Goal: Task Accomplishment & Management: Manage account settings

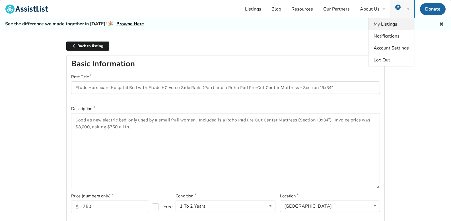
click at [389, 23] on span "My Listings" at bounding box center [386, 24] width 24 height 6
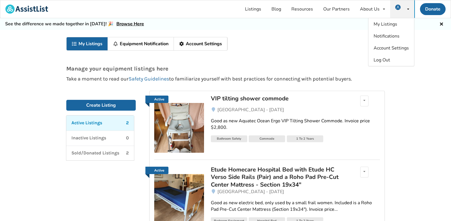
click at [232, 100] on div "VIP tilting shower commode" at bounding box center [277, 98] width 133 height 7
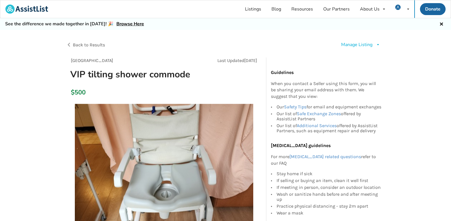
click at [379, 44] on icon at bounding box center [378, 44] width 4 height 3
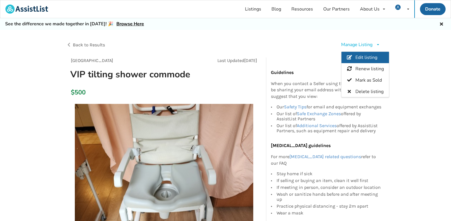
click at [370, 57] on span "Edit listing" at bounding box center [366, 57] width 22 height 6
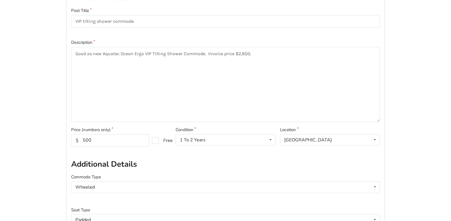
scroll to position [85, 0]
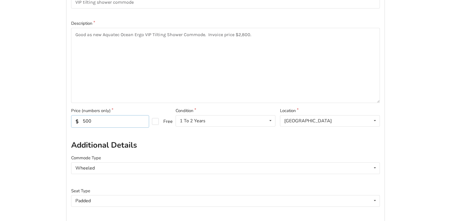
click at [84, 121] on input "500" at bounding box center [110, 121] width 78 height 13
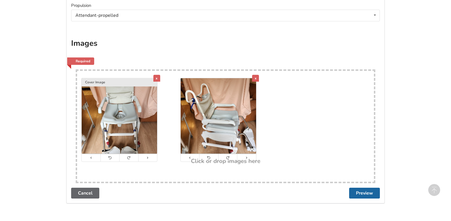
scroll to position [412, 0]
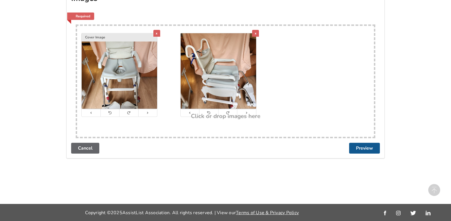
type input "Now $250"
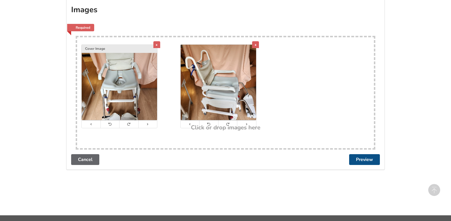
scroll to position [0, 0]
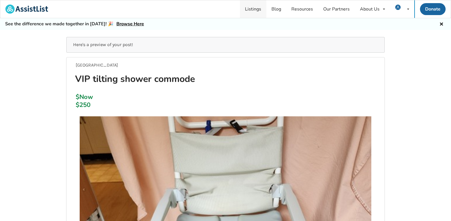
click at [256, 9] on link "Listings" at bounding box center [253, 9] width 26 height 18
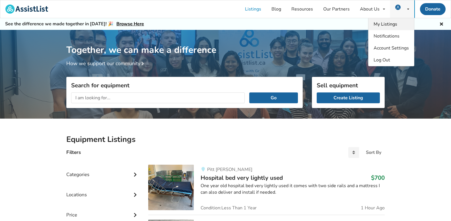
click at [393, 22] on span "My Listings" at bounding box center [386, 24] width 24 height 6
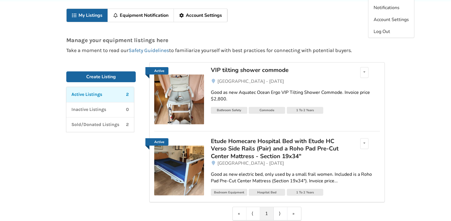
scroll to position [55, 0]
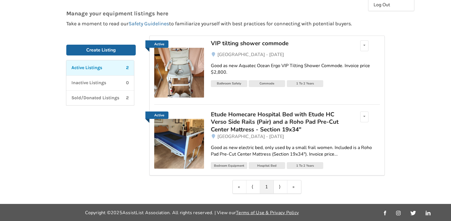
click at [246, 115] on div "Etude Homecare Hospital Bed with Etude HC Verso Side Rails (Pair) and a Roho Pa…" at bounding box center [277, 122] width 133 height 22
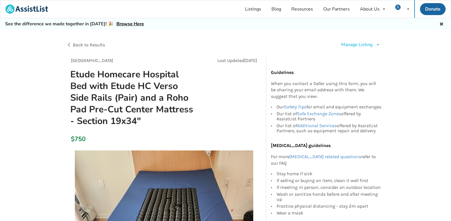
click at [377, 46] on icon at bounding box center [378, 44] width 4 height 3
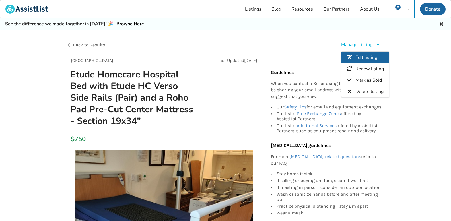
click at [371, 55] on span "Edit listing" at bounding box center [366, 57] width 22 height 6
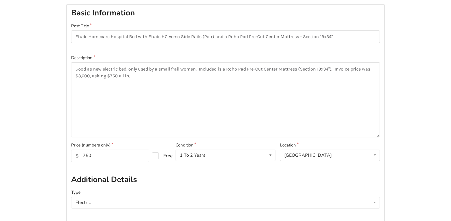
scroll to position [57, 0]
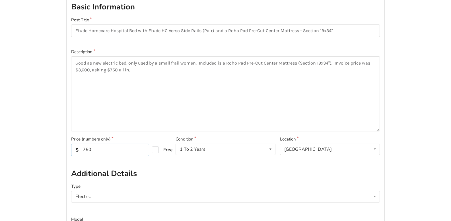
click at [83, 148] on input "750" at bounding box center [110, 150] width 78 height 13
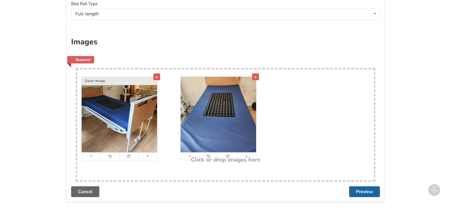
scroll to position [413, 0]
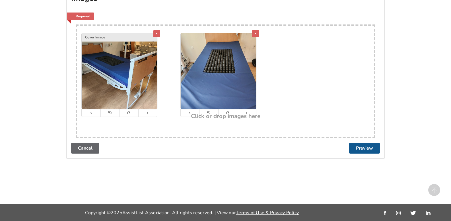
type input "Now $250"
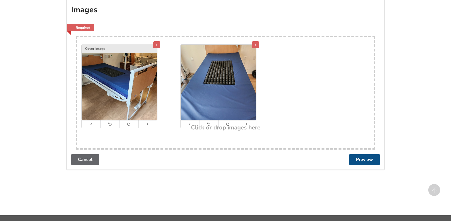
scroll to position [0, 0]
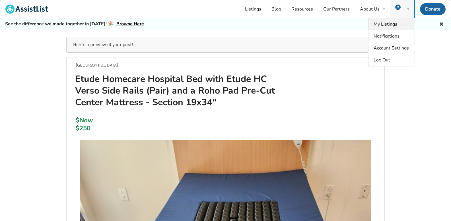
click at [385, 23] on span "My Listings" at bounding box center [386, 24] width 24 height 6
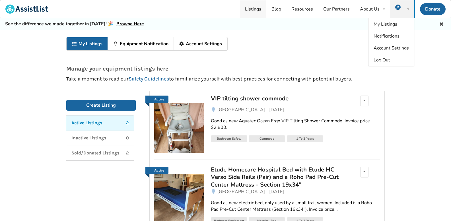
click at [256, 10] on link "Listings" at bounding box center [253, 9] width 26 height 18
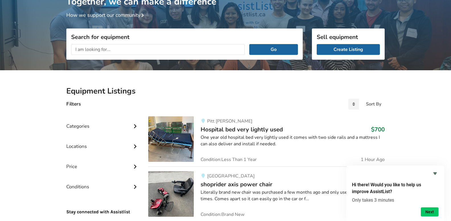
scroll to position [57, 0]
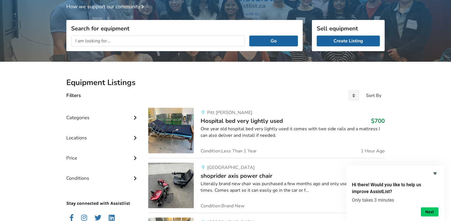
click at [135, 118] on icon at bounding box center [135, 117] width 6 height 5
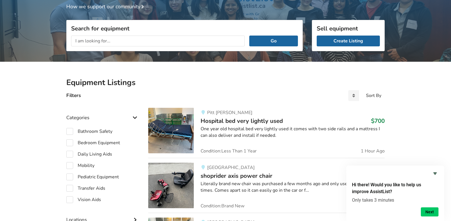
click at [135, 118] on icon at bounding box center [135, 117] width 6 height 5
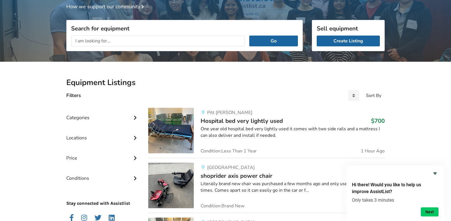
click at [136, 137] on icon at bounding box center [135, 137] width 6 height 5
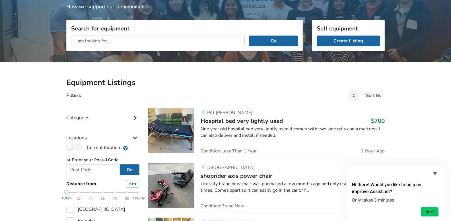
click at [136, 137] on icon at bounding box center [135, 137] width 6 height 5
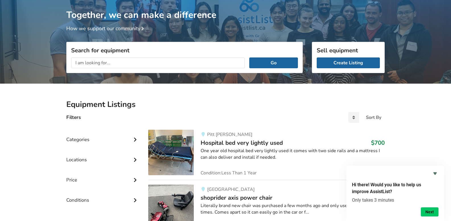
scroll to position [0, 0]
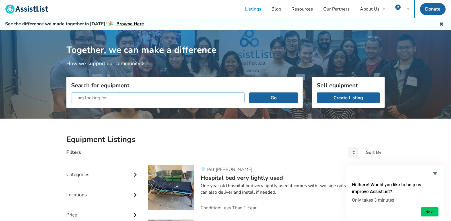
click at [86, 94] on input "text" at bounding box center [158, 97] width 174 height 11
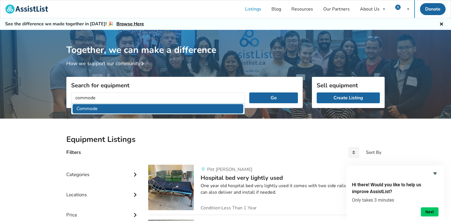
click at [86, 108] on li "Commode" at bounding box center [158, 108] width 171 height 9
type input "Commode"
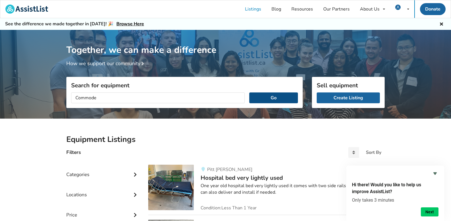
click at [273, 97] on button "Go" at bounding box center [273, 97] width 49 height 11
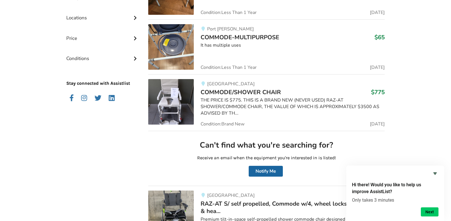
scroll to position [114, 0]
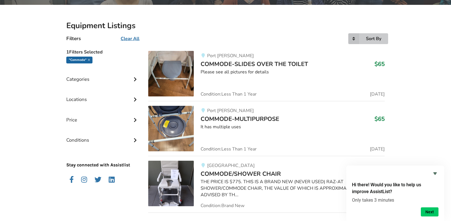
click at [354, 41] on icon at bounding box center [353, 38] width 11 height 11
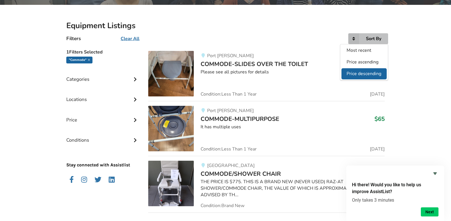
click at [358, 73] on span "Price descending" at bounding box center [364, 74] width 35 height 6
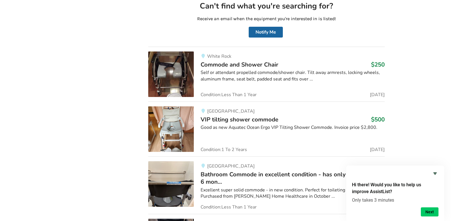
scroll to position [1563, 0]
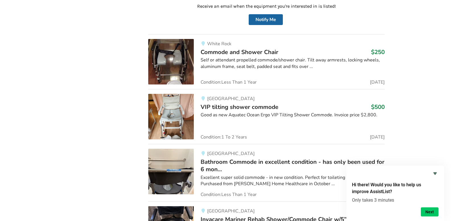
click at [265, 122] on div "West Vancouver VIP tilting shower commode $500 Good as new Aquatec Ocean Ergo V…" at bounding box center [289, 117] width 191 height 46
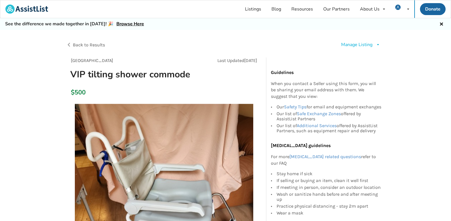
click at [378, 45] on icon at bounding box center [378, 44] width 4 height 3
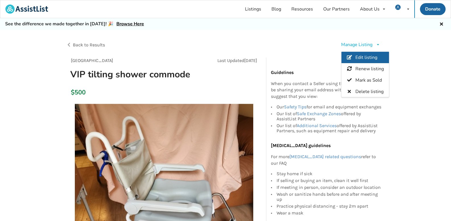
click at [366, 57] on span "Edit listing" at bounding box center [366, 57] width 22 height 6
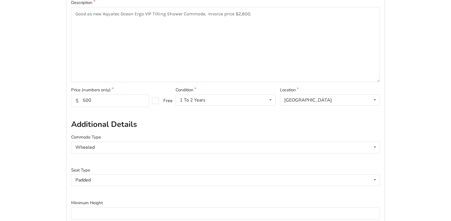
scroll to position [114, 0]
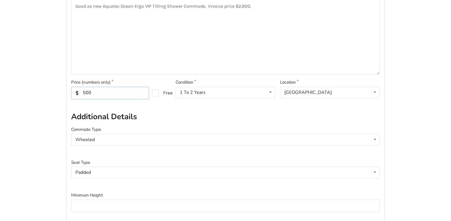
click at [84, 93] on input "500" at bounding box center [110, 93] width 78 height 13
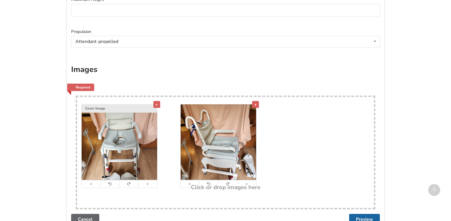
scroll to position [412, 0]
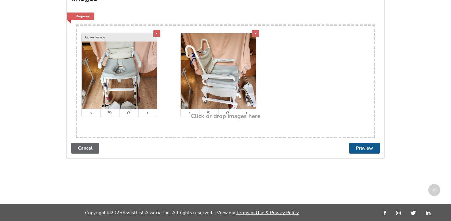
type input "250"
click at [362, 148] on button "Preview" at bounding box center [364, 148] width 31 height 11
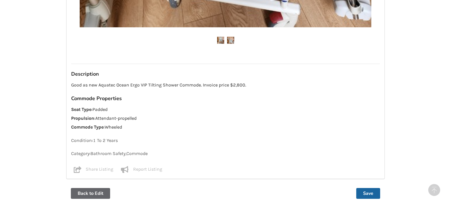
scroll to position [418, 0]
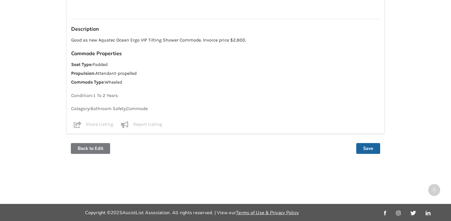
click at [89, 152] on button "Back to Edit" at bounding box center [90, 148] width 39 height 11
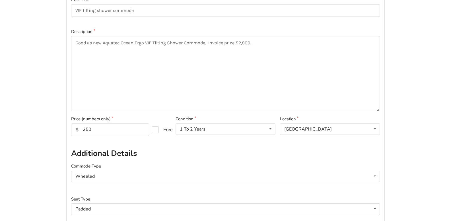
scroll to position [85, 0]
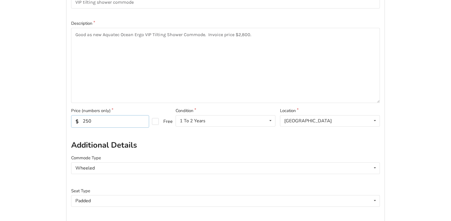
click at [83, 122] on input "250" at bounding box center [110, 121] width 78 height 13
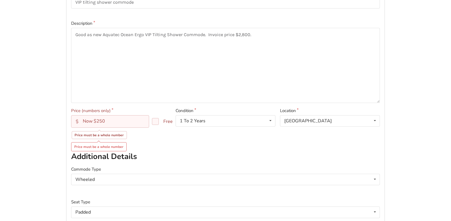
click at [94, 120] on input "Now $250" at bounding box center [110, 121] width 78 height 13
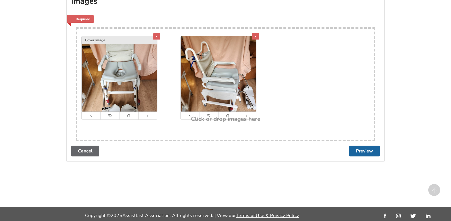
scroll to position [412, 0]
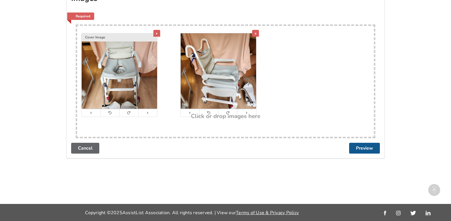
type input "250"
click at [360, 151] on button "Preview" at bounding box center [364, 148] width 31 height 11
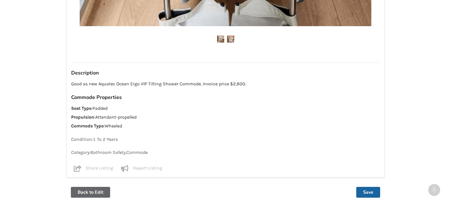
scroll to position [418, 0]
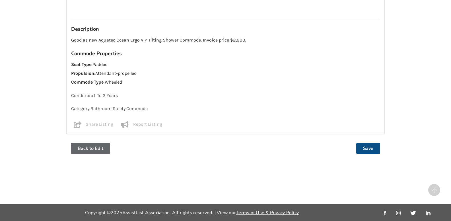
click at [374, 149] on button "Save" at bounding box center [368, 148] width 24 height 11
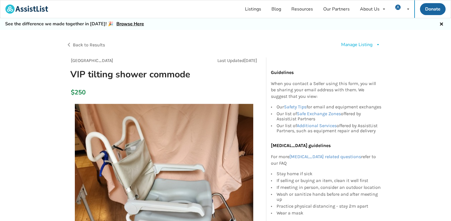
click at [378, 45] on icon at bounding box center [378, 44] width 4 height 3
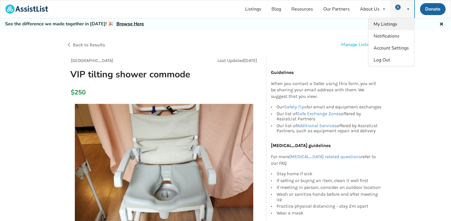
click at [389, 24] on span "My Listings" at bounding box center [386, 24] width 24 height 6
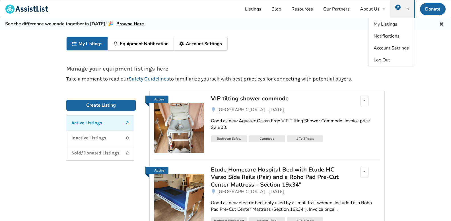
scroll to position [28, 0]
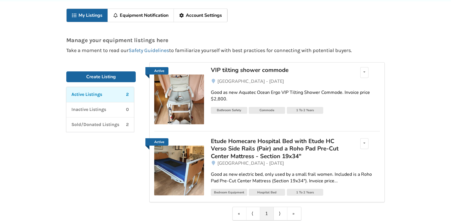
click at [247, 155] on div "Etude Homecare Hospital Bed with Etude HC Verso Side Rails (Pair) and a Roho Pa…" at bounding box center [277, 148] width 133 height 22
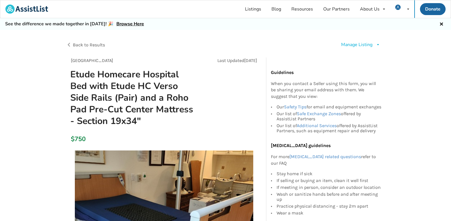
click at [377, 45] on icon at bounding box center [378, 44] width 4 height 3
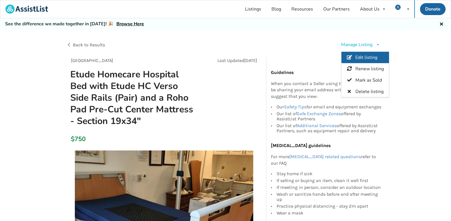
click at [371, 56] on span "Edit listing" at bounding box center [366, 57] width 22 height 6
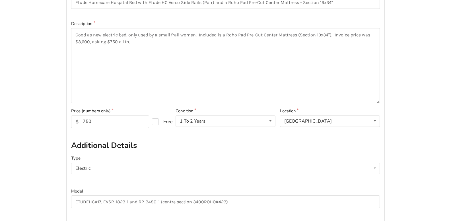
scroll to position [85, 0]
click at [84, 120] on input "750" at bounding box center [110, 121] width 78 height 13
type input "250"
click at [111, 42] on textarea "Good as new electric bed, only used by a small frail women. Included is a Roho …" at bounding box center [225, 65] width 309 height 75
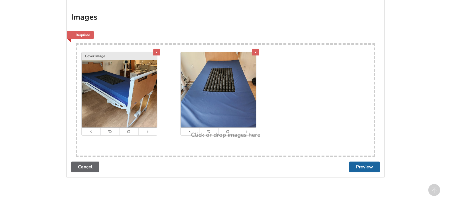
scroll to position [398, 0]
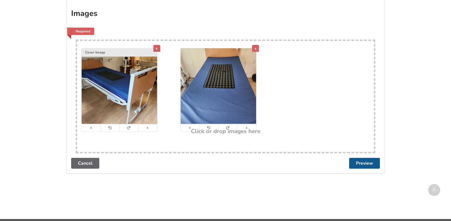
type textarea "Good as new electric bed, only used by a small frail women. Included is a Roho …"
click at [361, 164] on button "Preview" at bounding box center [364, 163] width 31 height 11
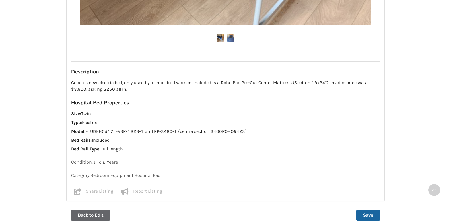
scroll to position [465, 0]
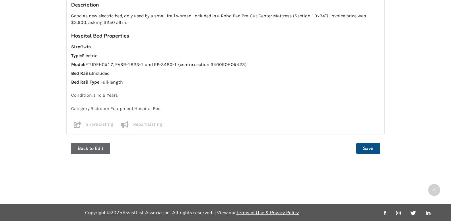
click at [370, 151] on button "Save" at bounding box center [368, 148] width 24 height 11
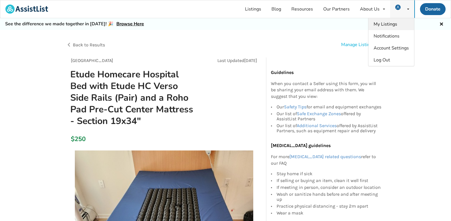
click at [391, 22] on span "My Listings" at bounding box center [386, 24] width 24 height 6
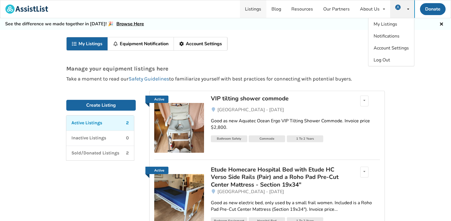
click at [255, 11] on link "Listings" at bounding box center [253, 9] width 26 height 18
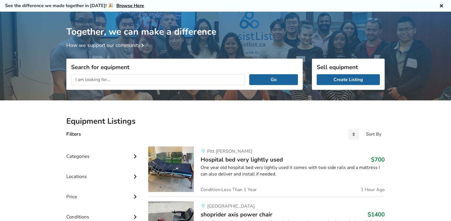
scroll to position [18, 0]
click at [85, 80] on input "text" at bounding box center [158, 79] width 174 height 11
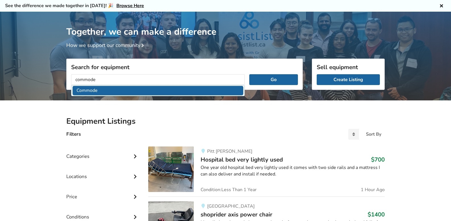
click at [89, 92] on li "Commode" at bounding box center [158, 90] width 171 height 9
type input "Commode"
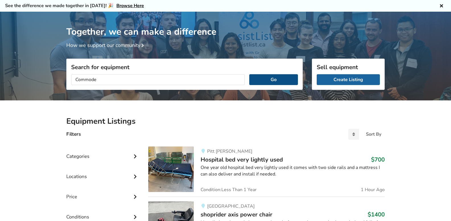
click at [275, 82] on button "Go" at bounding box center [273, 79] width 49 height 11
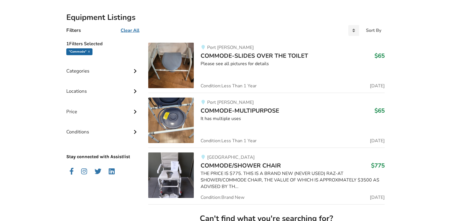
scroll to position [132, 0]
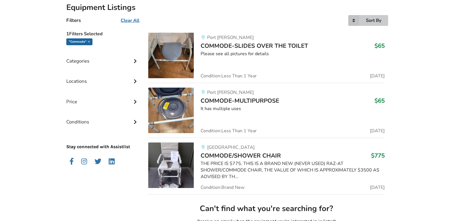
click at [352, 20] on icon at bounding box center [353, 20] width 11 height 11
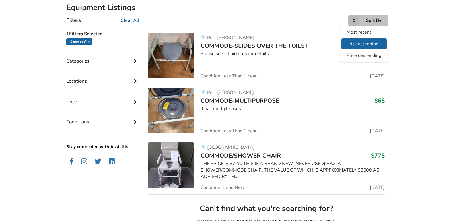
click at [354, 44] on span "Price ascending" at bounding box center [363, 44] width 32 height 6
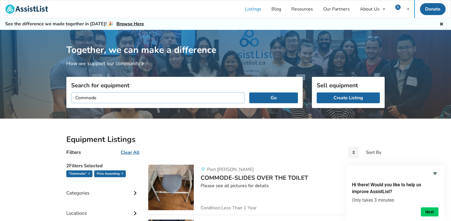
click at [104, 99] on input "Commode" at bounding box center [158, 97] width 174 height 11
click at [134, 192] on icon at bounding box center [135, 192] width 6 height 5
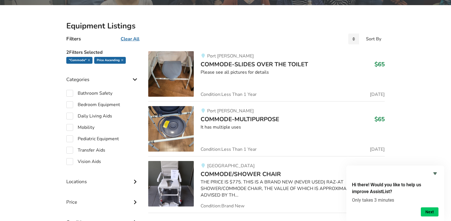
scroll to position [114, 0]
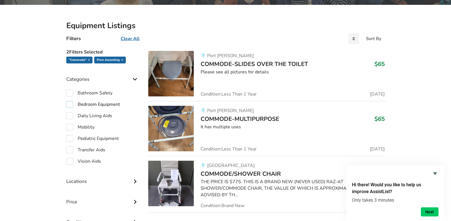
click at [71, 103] on label "Bedroom Equipment" at bounding box center [93, 104] width 54 height 7
checkbox input "true"
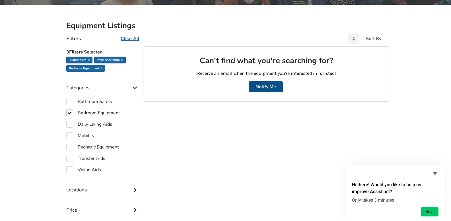
click at [270, 87] on button "Notify Me" at bounding box center [266, 86] width 34 height 11
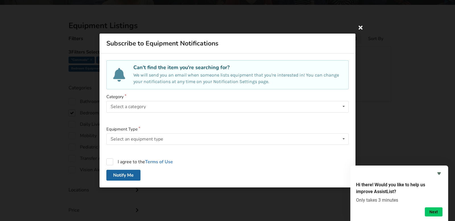
click at [360, 29] on icon at bounding box center [361, 27] width 10 height 10
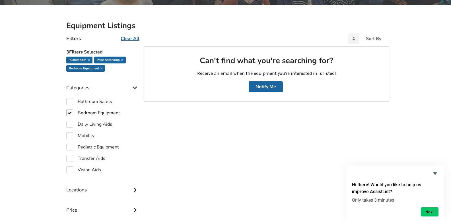
click at [41, 107] on div "Equipment Listings Filters Clear All Sort By Most recent Price ascending Price …" at bounding box center [225, 143] width 451 height 276
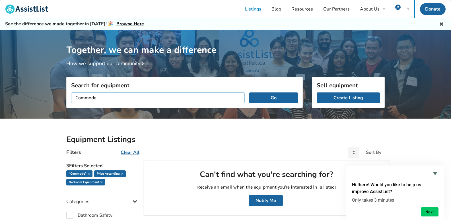
click at [119, 95] on input "Commode" at bounding box center [158, 97] width 174 height 11
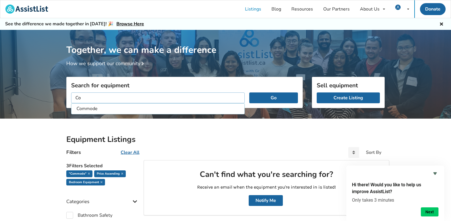
type input "C"
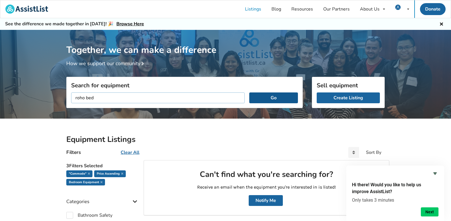
type input "roho bed"
click at [278, 100] on button "Go" at bounding box center [273, 97] width 49 height 11
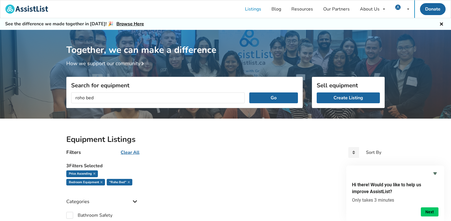
click at [127, 153] on u "Clear All" at bounding box center [130, 152] width 19 height 6
checkbox input "false"
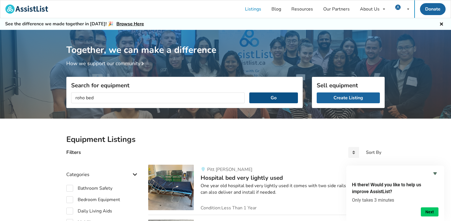
click at [268, 100] on button "Go" at bounding box center [273, 97] width 49 height 11
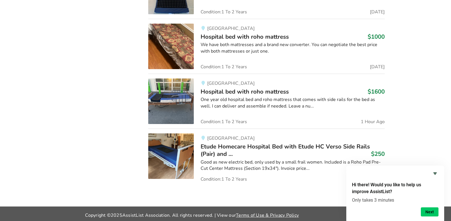
scroll to position [473, 0]
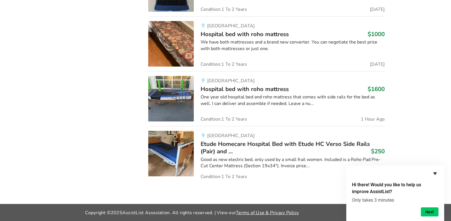
click at [436, 174] on icon "Hide survey" at bounding box center [434, 173] width 3 height 3
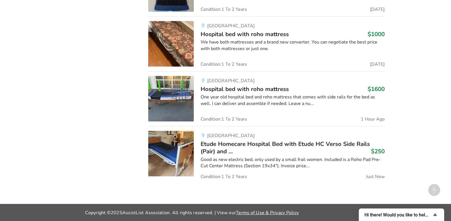
click at [227, 144] on span "Etude Homecare Hospital Bed with Etude HC Verso Side Rails (Pair) and ..." at bounding box center [285, 147] width 169 height 15
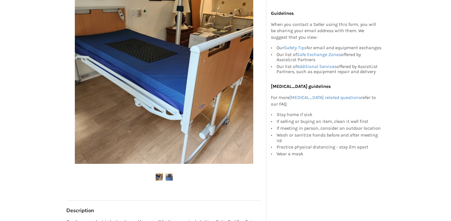
scroll to position [171, 0]
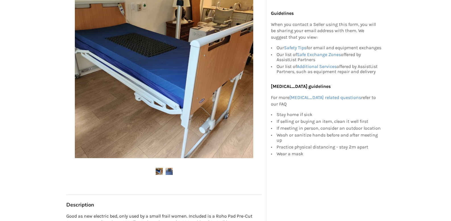
click at [172, 174] on img at bounding box center [169, 171] width 7 height 7
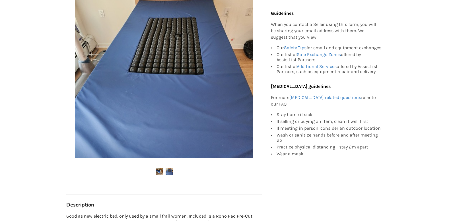
click at [160, 172] on img at bounding box center [159, 171] width 7 height 7
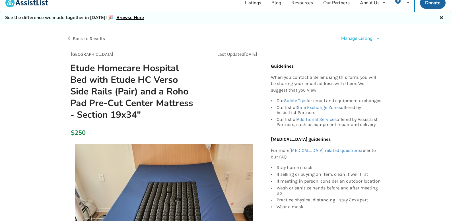
scroll to position [0, 0]
